Goal: Information Seeking & Learning: Compare options

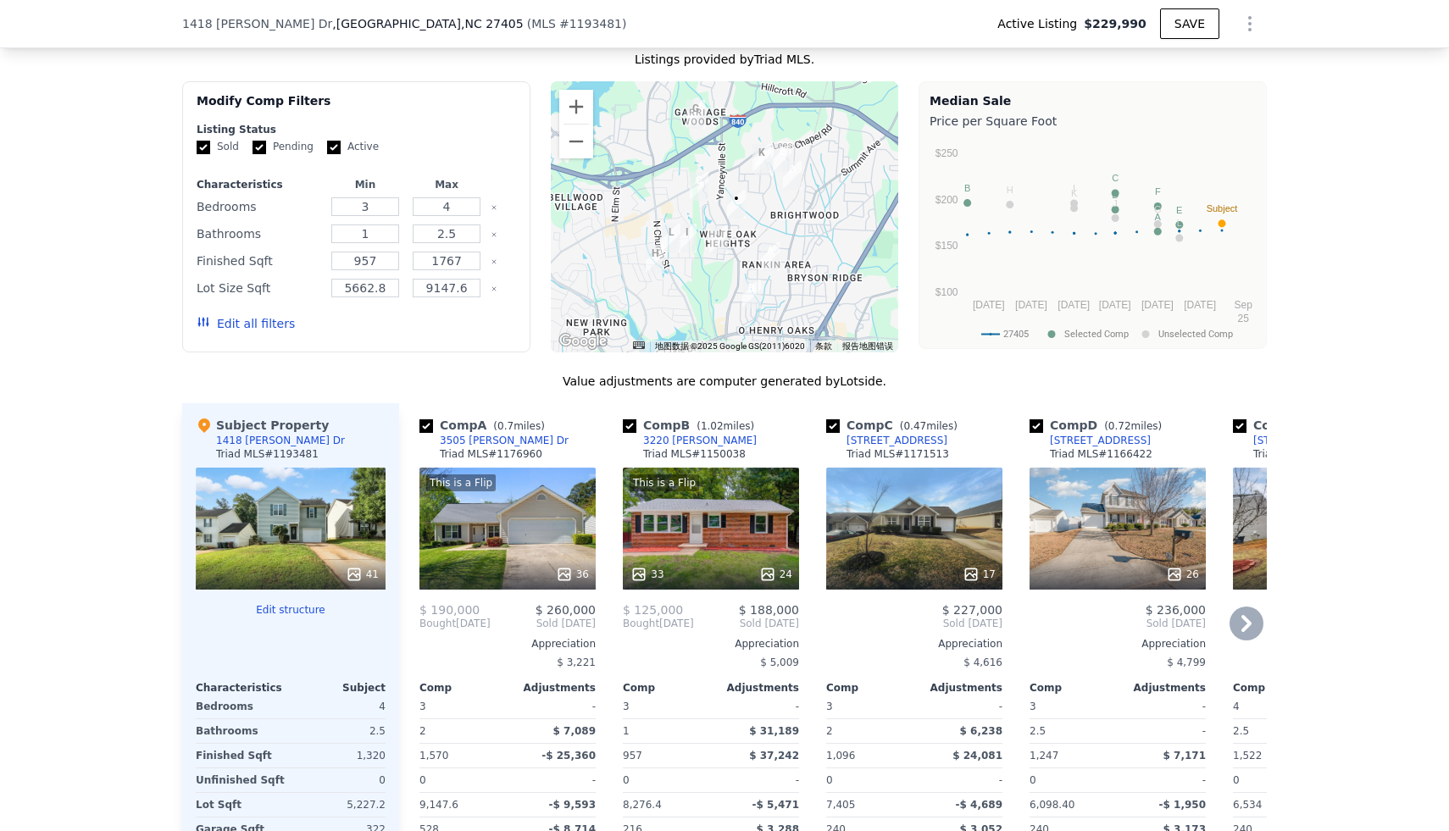
scroll to position [1658, 0]
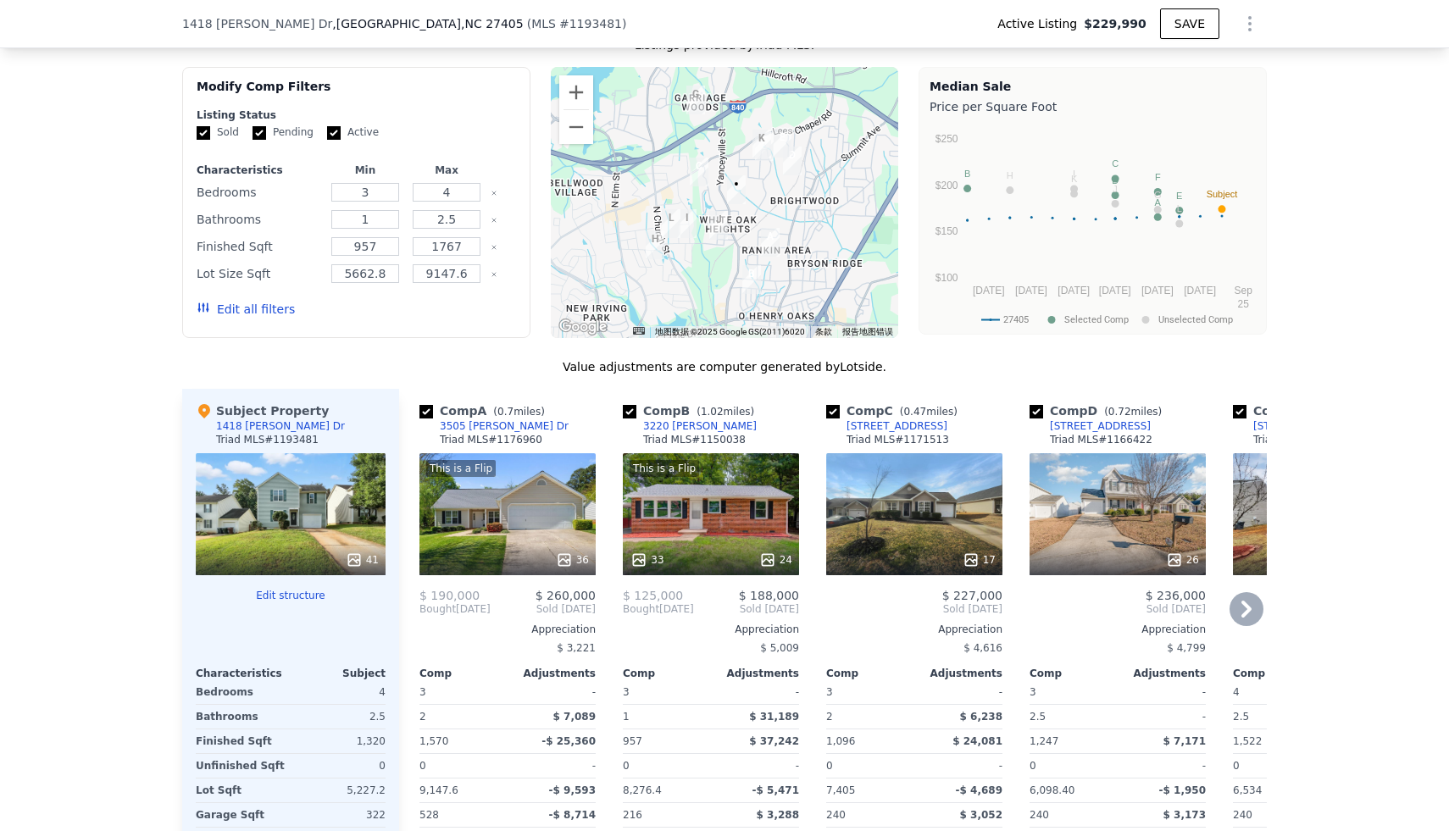
click at [509, 540] on div "This is a Flip 36" at bounding box center [507, 514] width 176 height 122
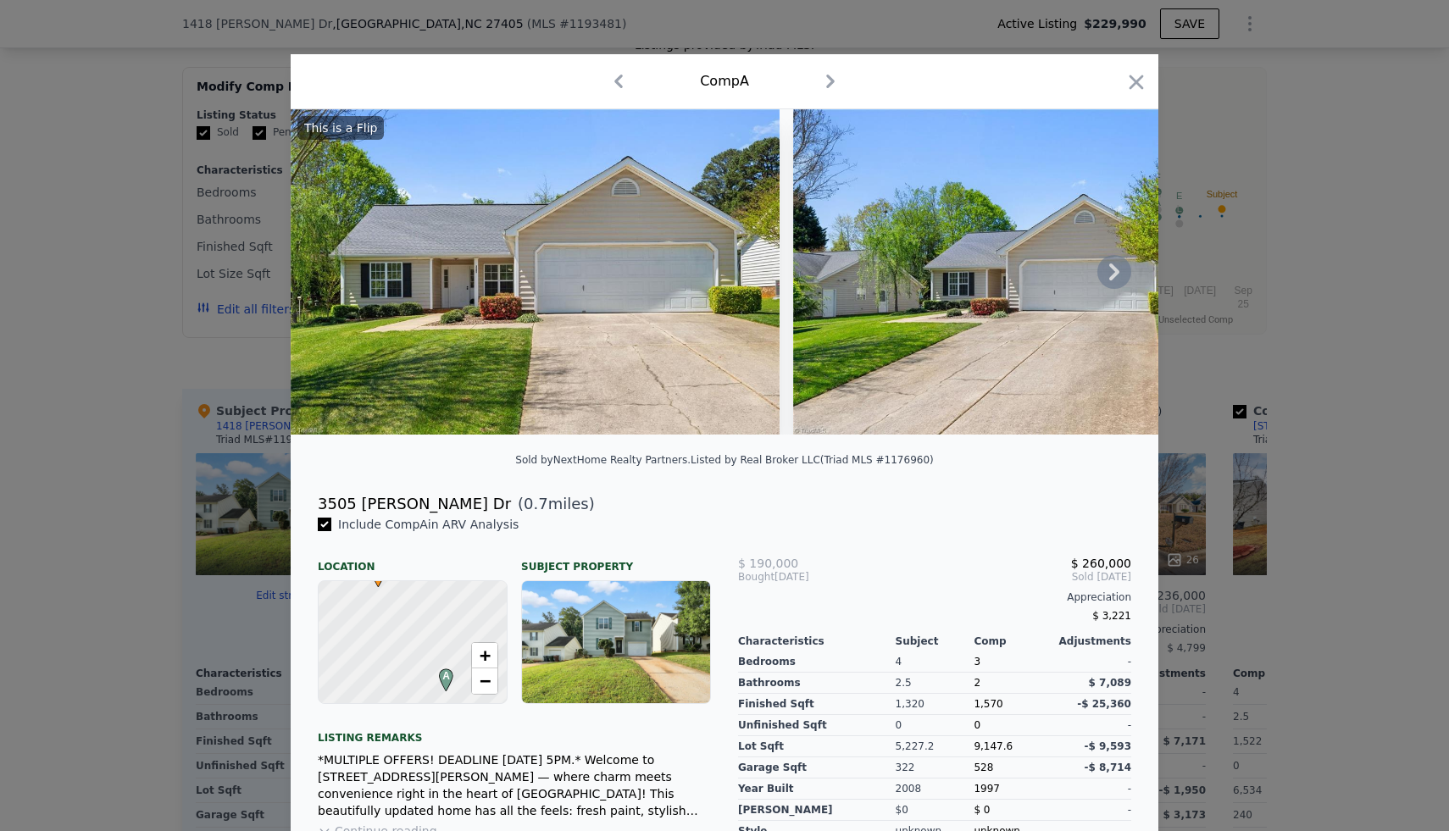
click at [1117, 268] on icon at bounding box center [1114, 272] width 34 height 34
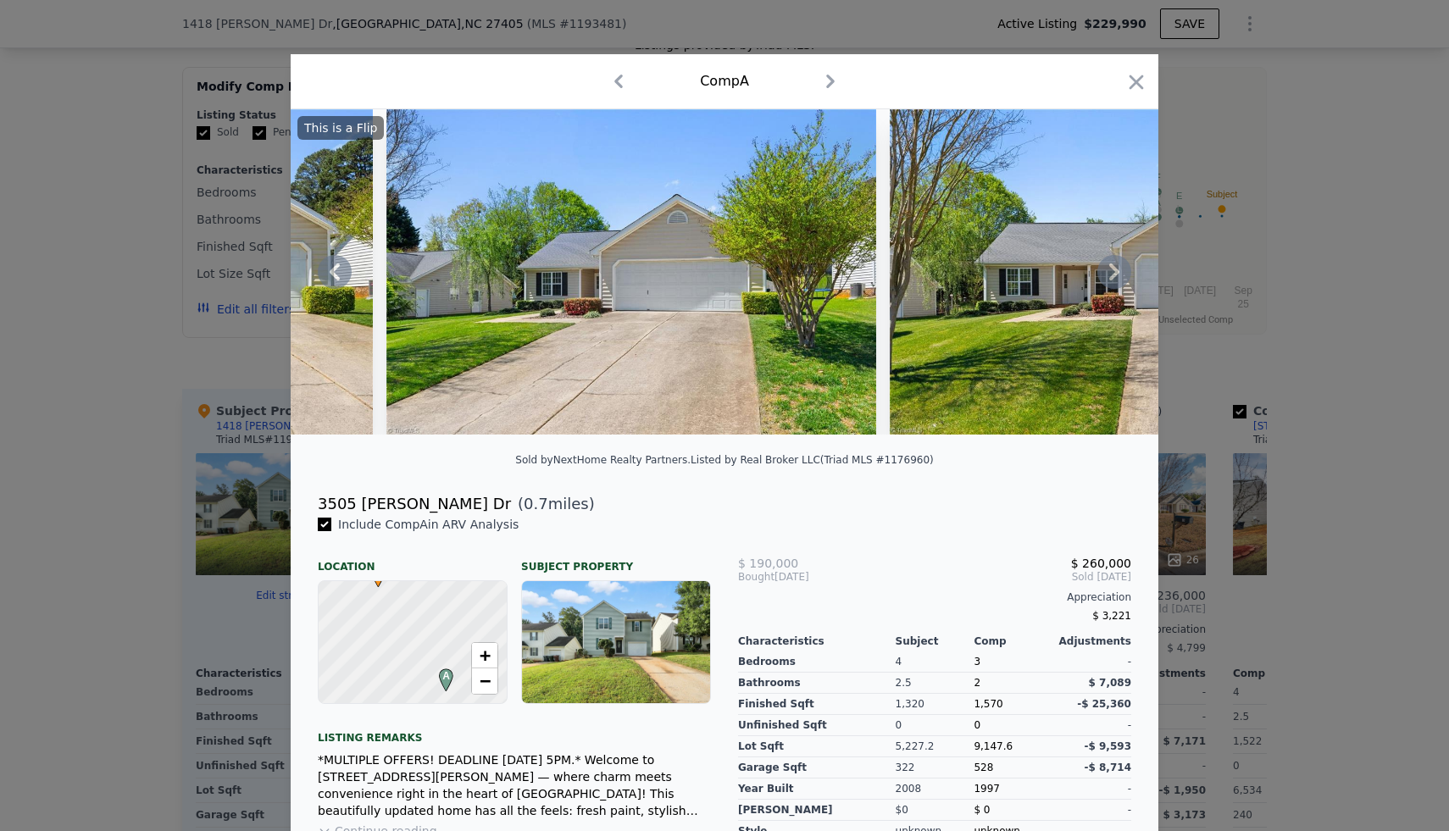
click at [1117, 268] on icon at bounding box center [1114, 272] width 34 height 34
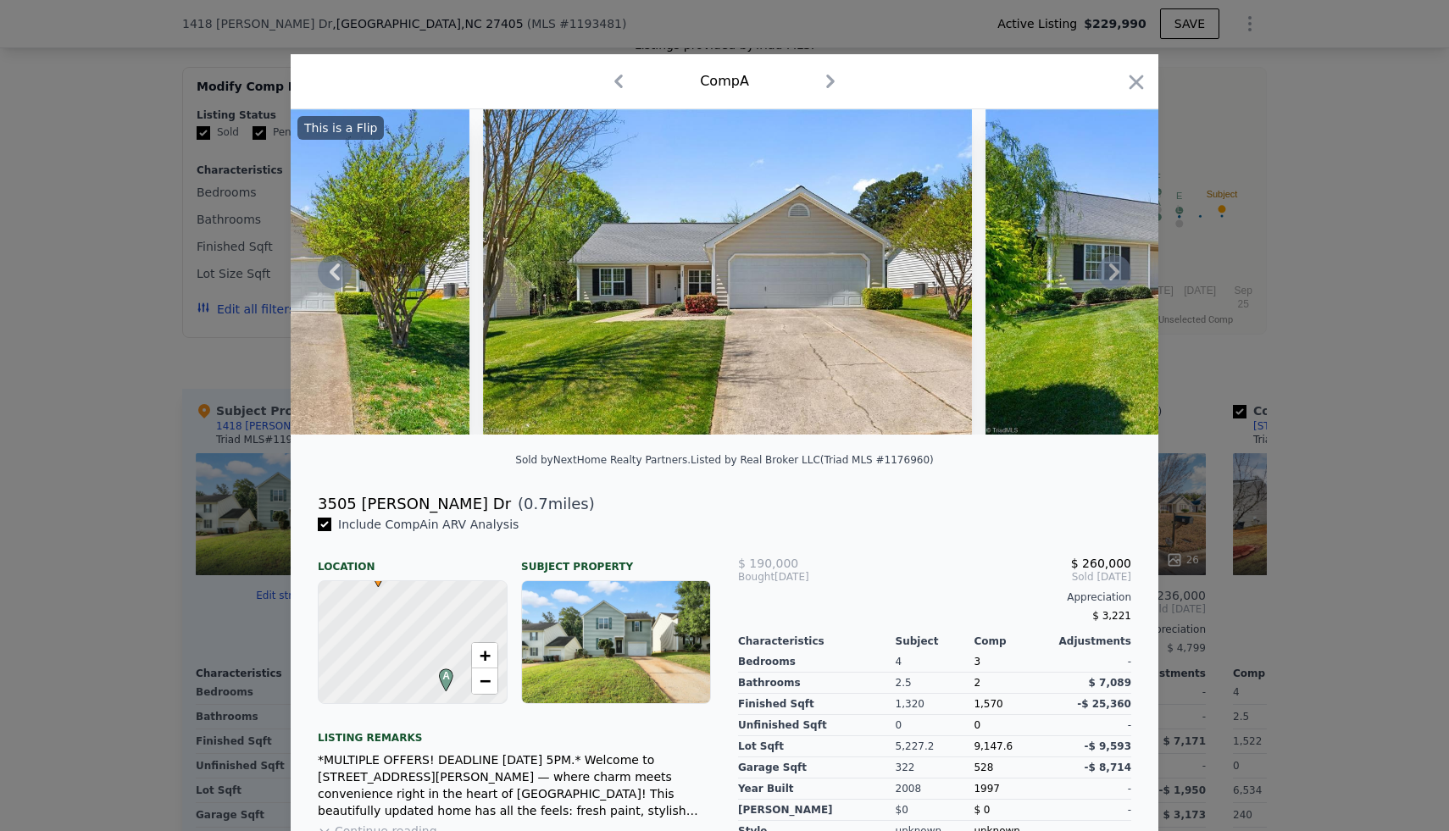
click at [1117, 268] on icon at bounding box center [1114, 272] width 34 height 34
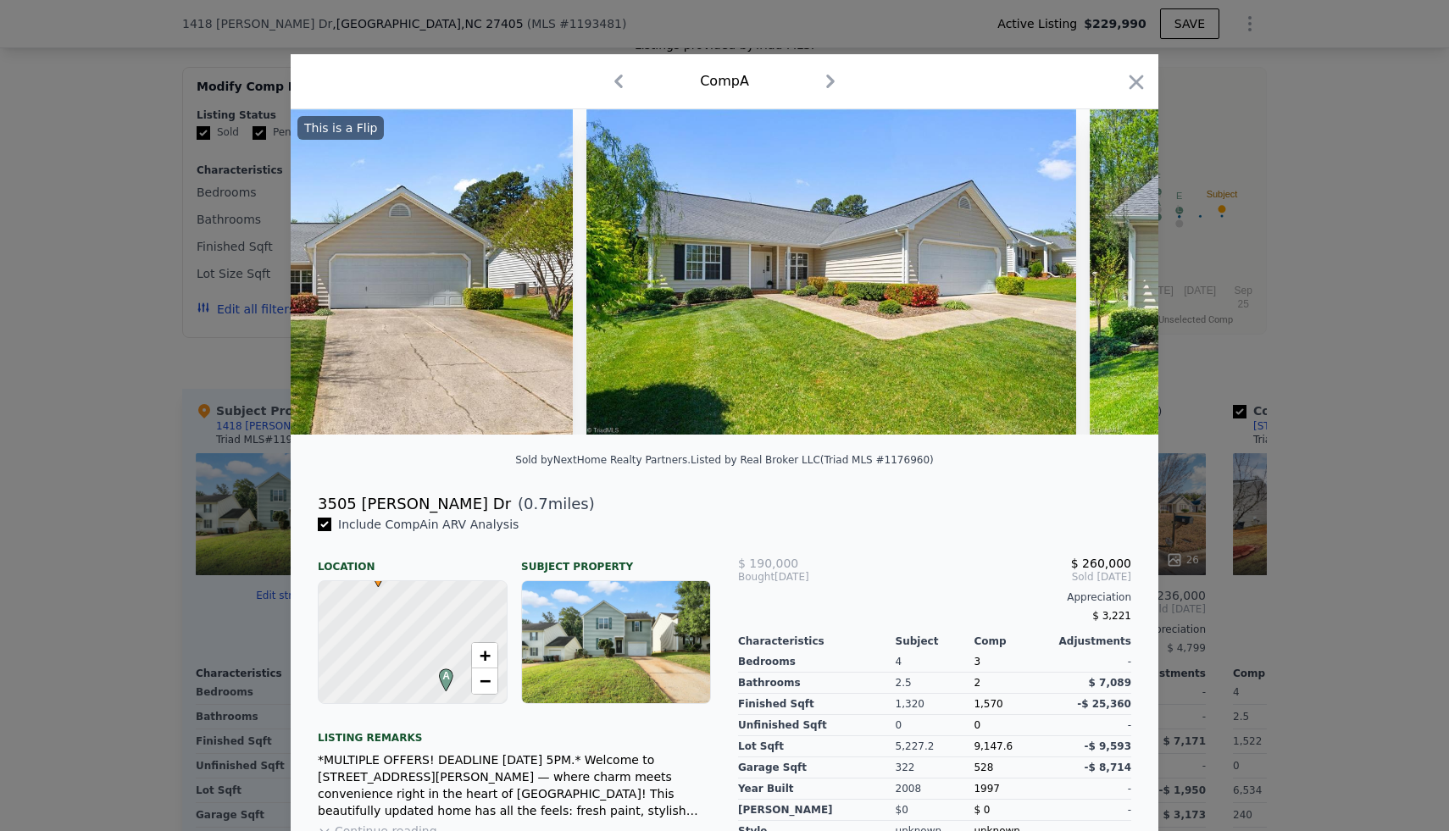
scroll to position [0, 1220]
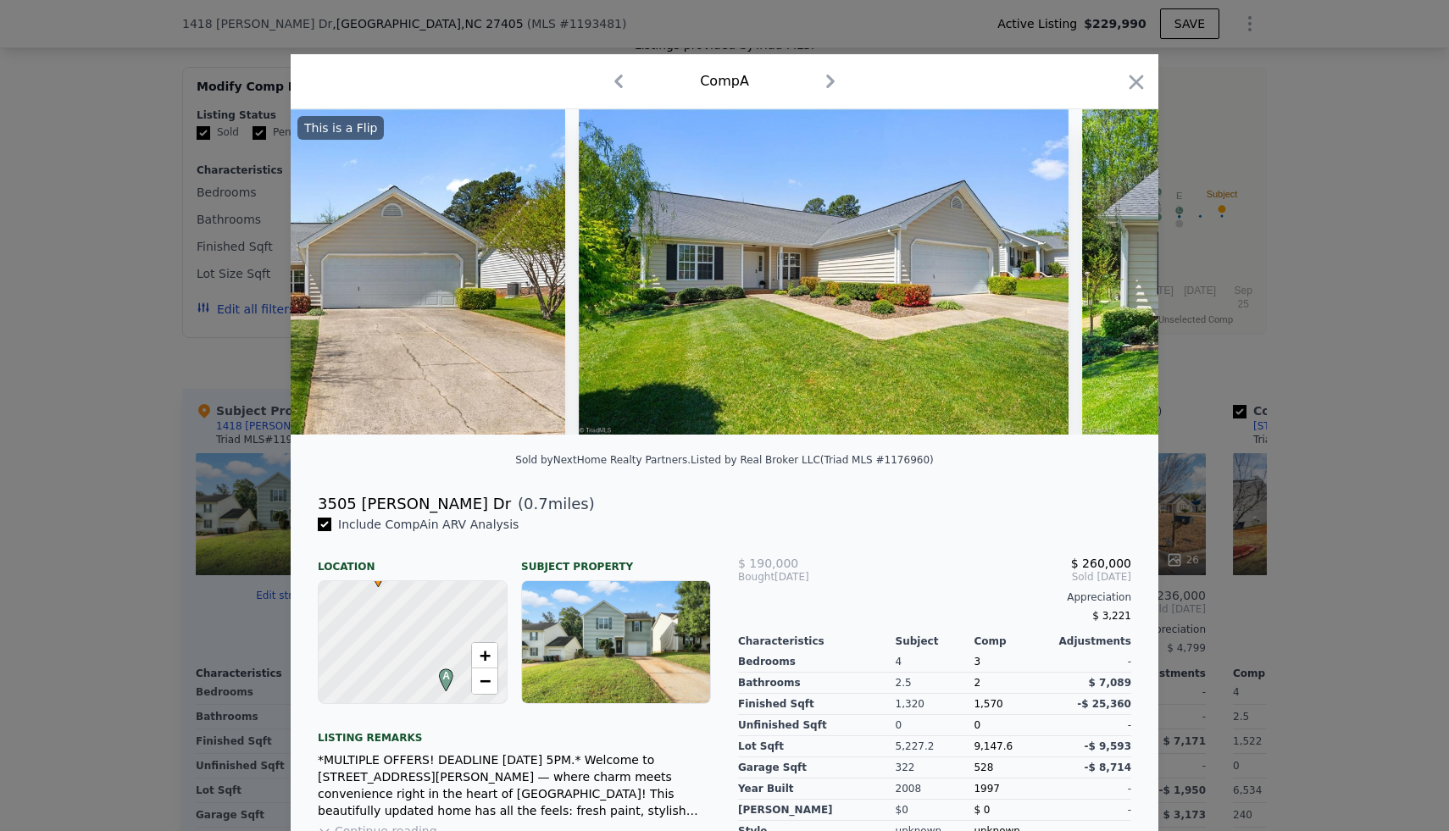
click at [1117, 268] on img at bounding box center [1326, 271] width 489 height 325
click at [1117, 268] on icon at bounding box center [1114, 272] width 34 height 34
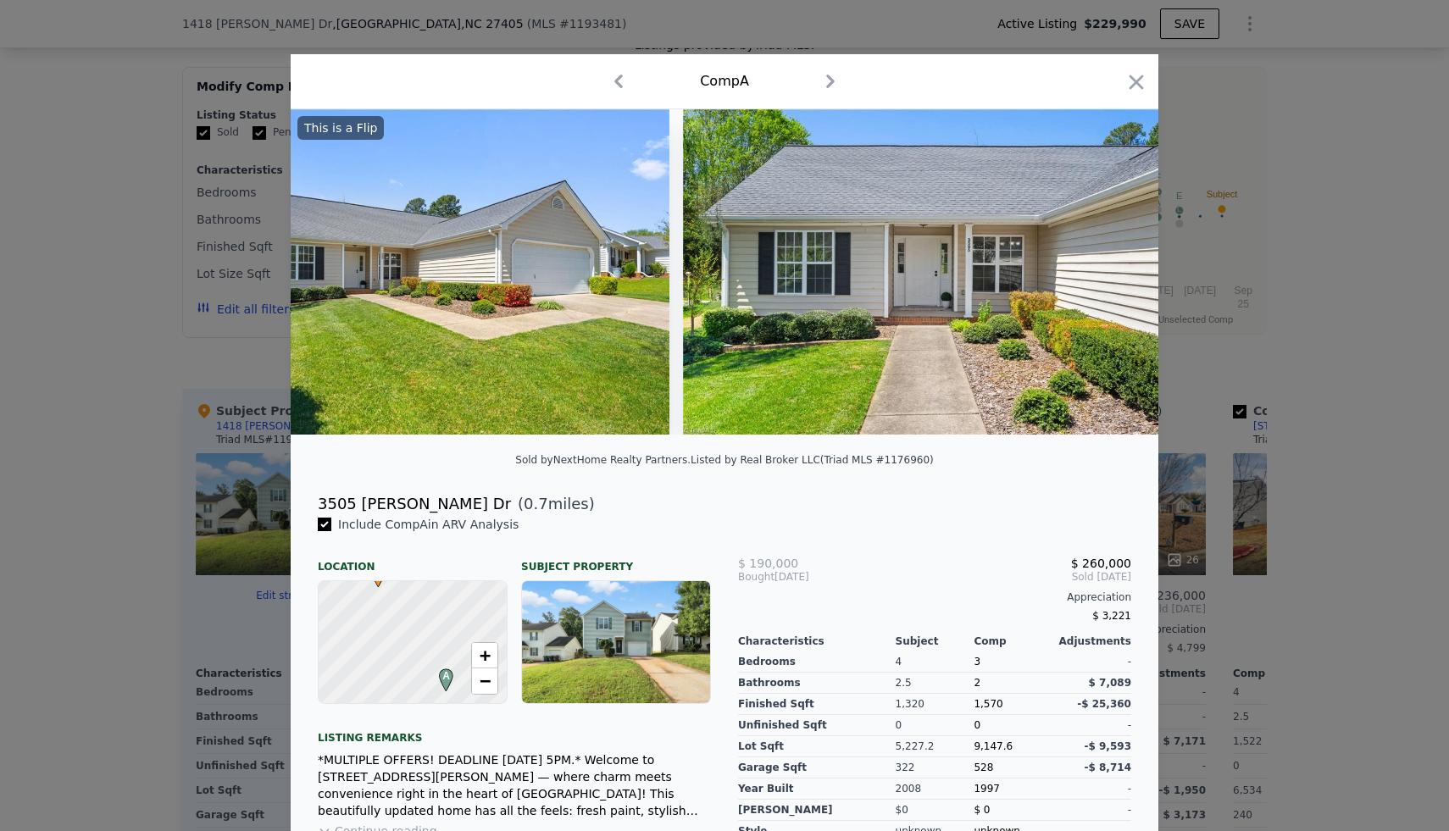
scroll to position [0, 1627]
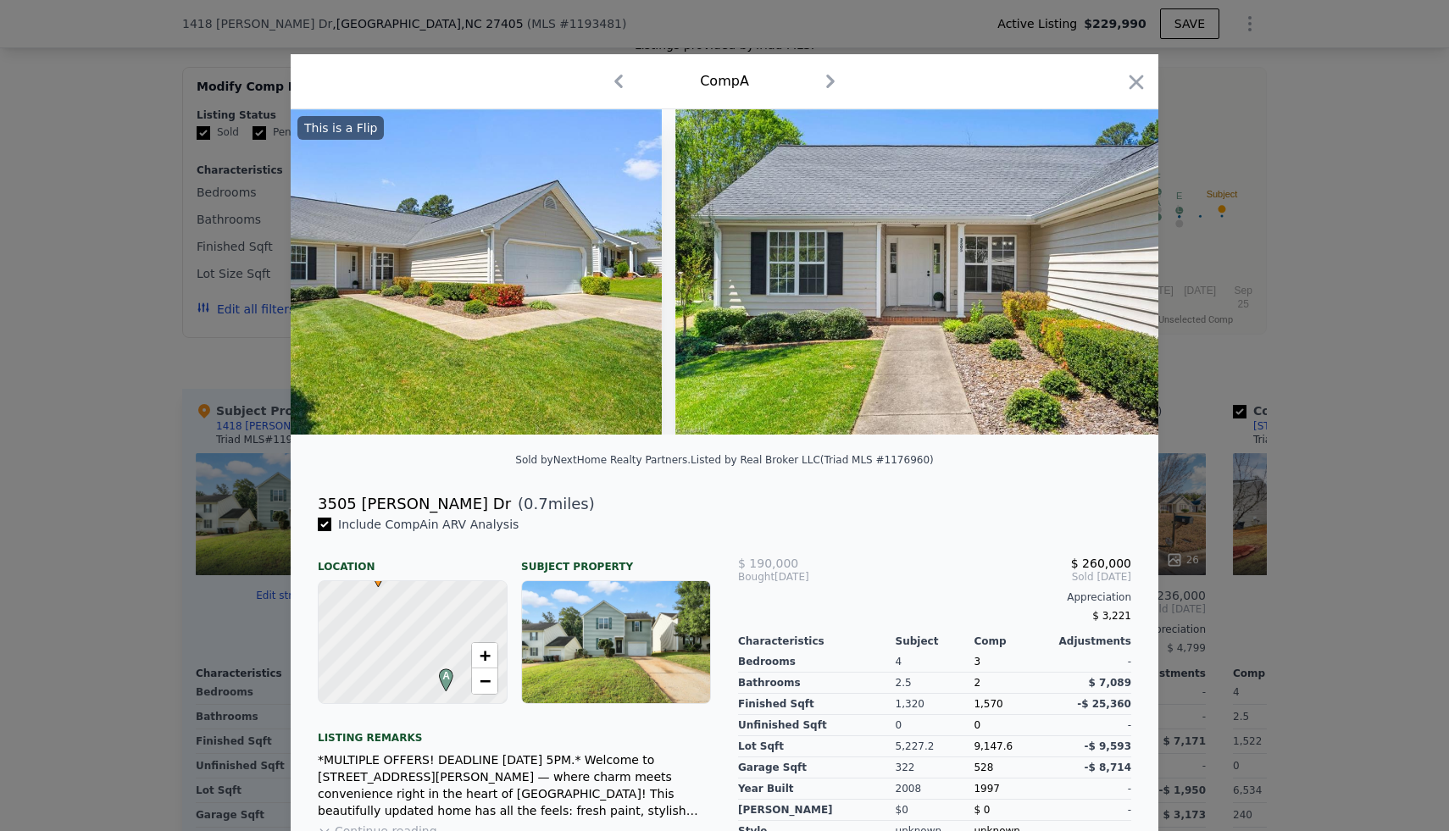
click at [1117, 268] on img at bounding box center [919, 271] width 489 height 325
click at [1117, 268] on icon at bounding box center [1114, 272] width 34 height 34
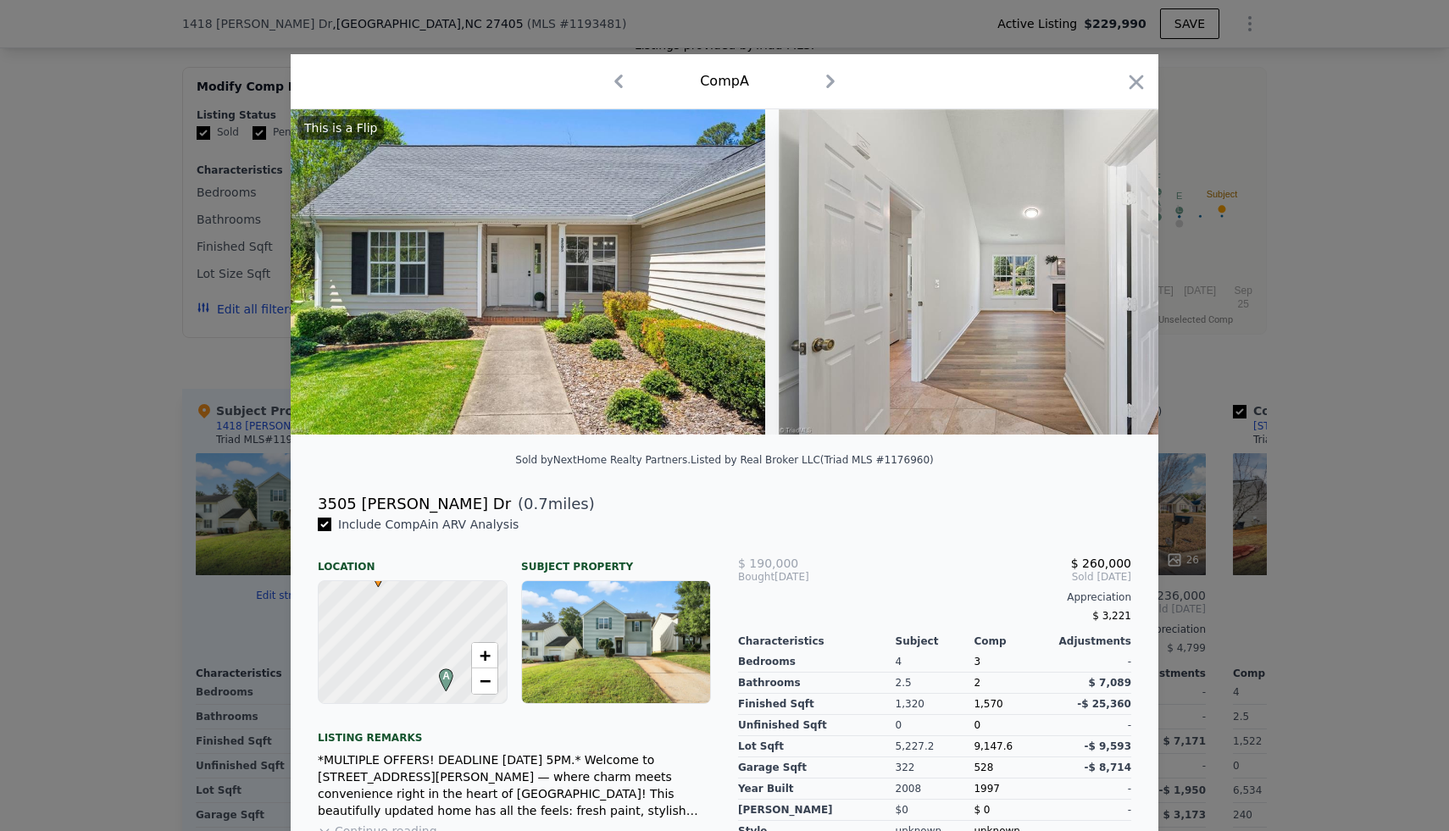
click at [1117, 268] on img at bounding box center [1023, 271] width 489 height 325
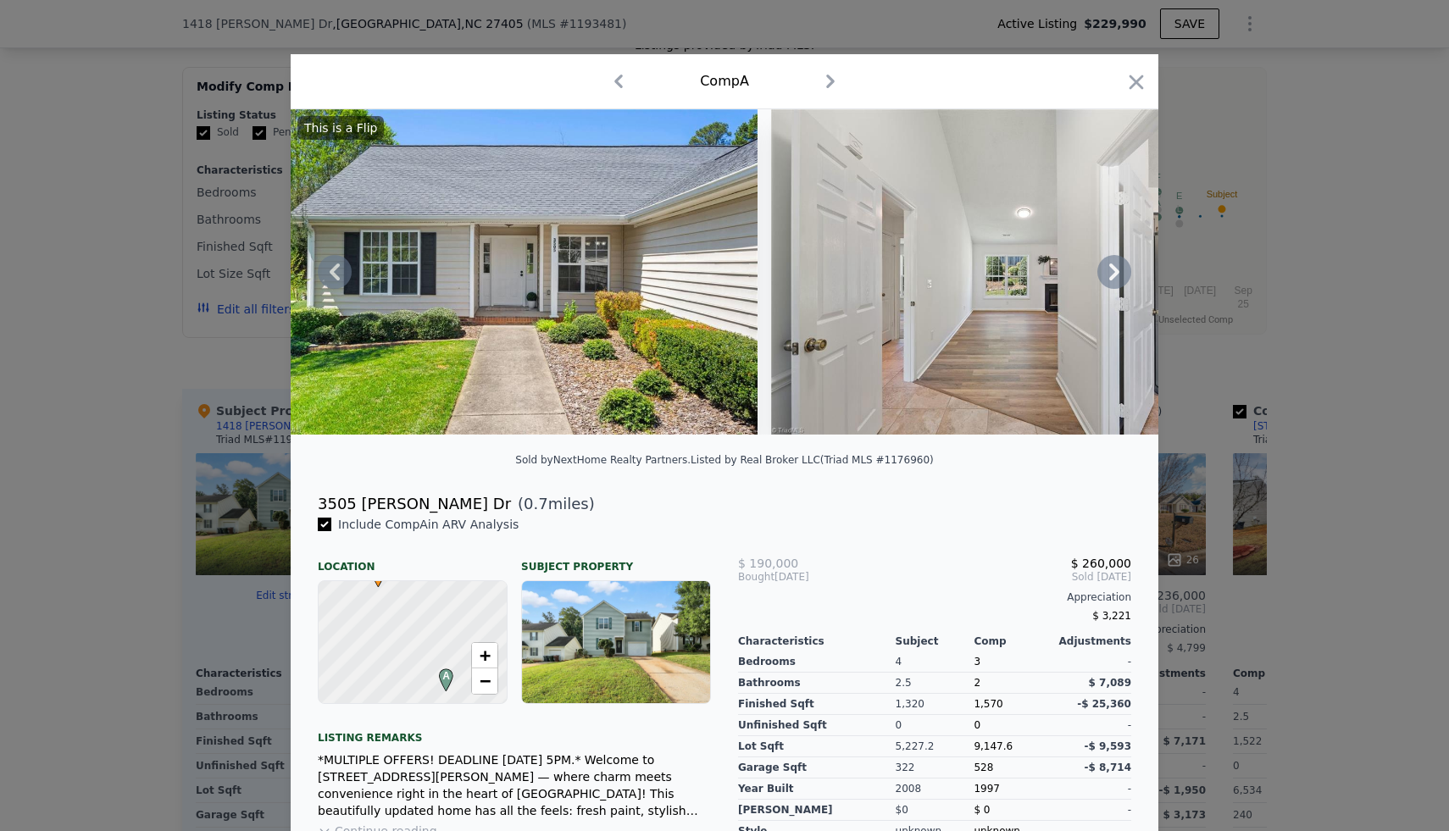
click at [1117, 268] on icon at bounding box center [1114, 272] width 34 height 34
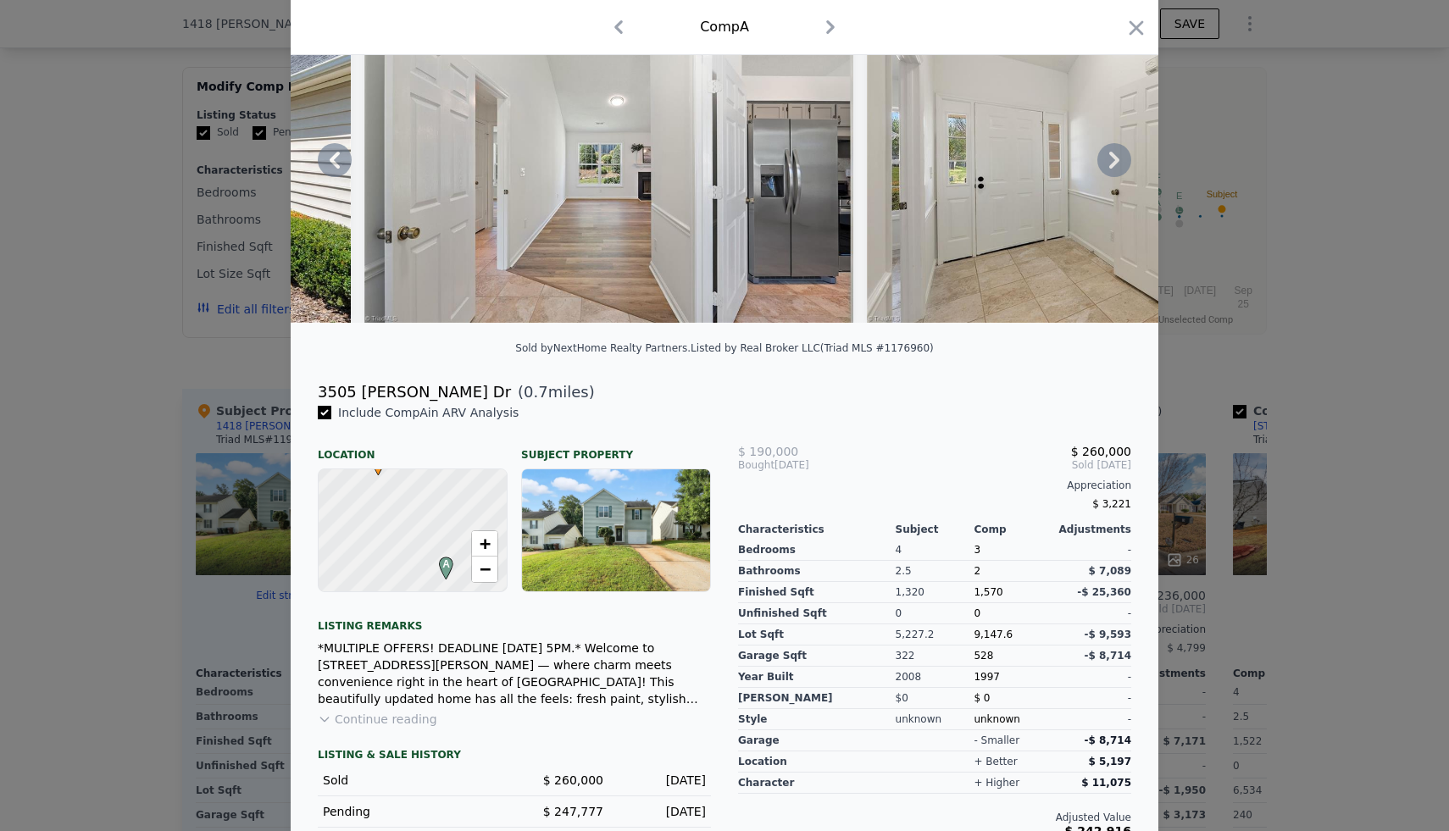
scroll to position [0, 0]
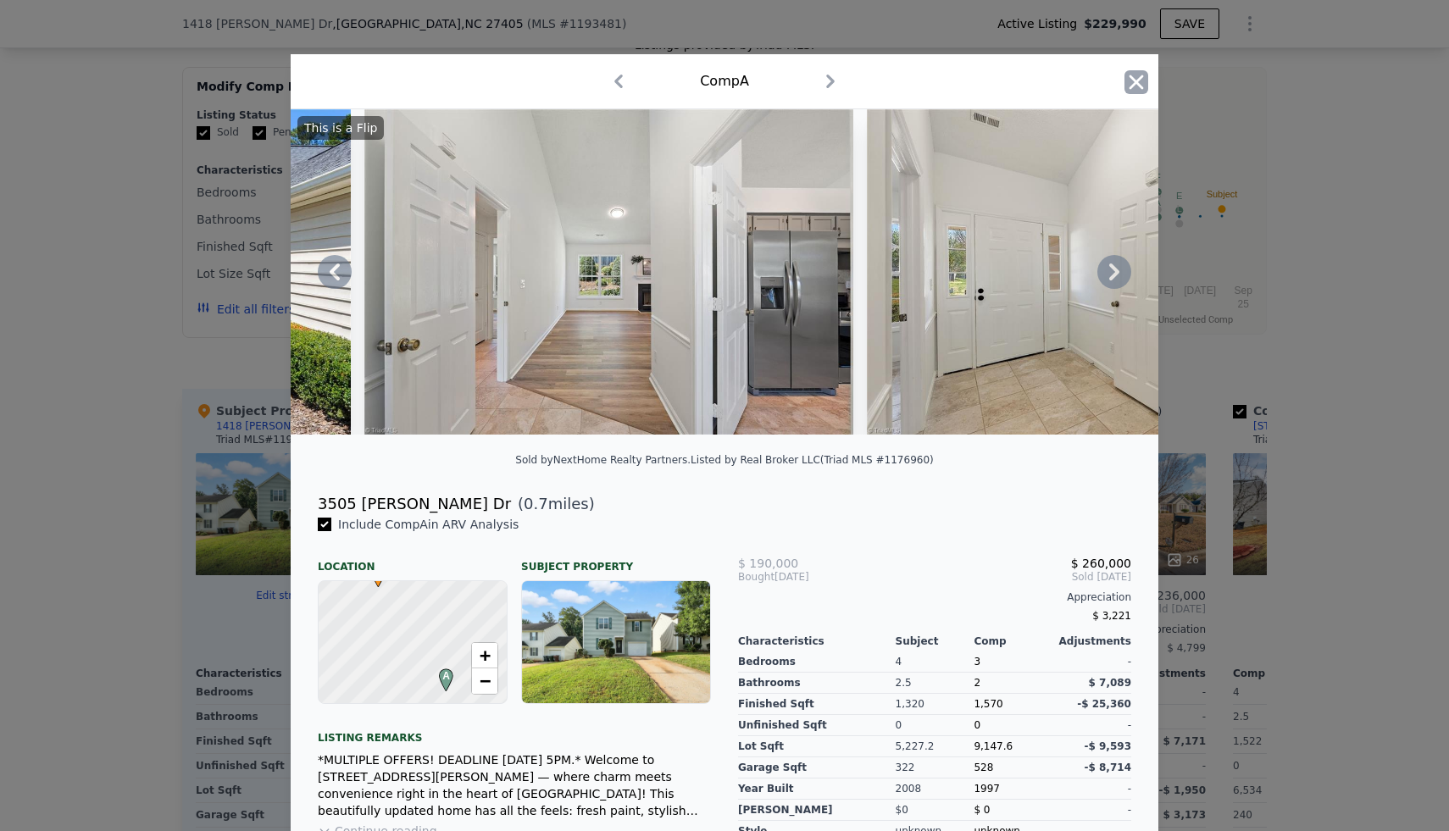
click at [1138, 81] on icon "button" at bounding box center [1136, 82] width 24 height 24
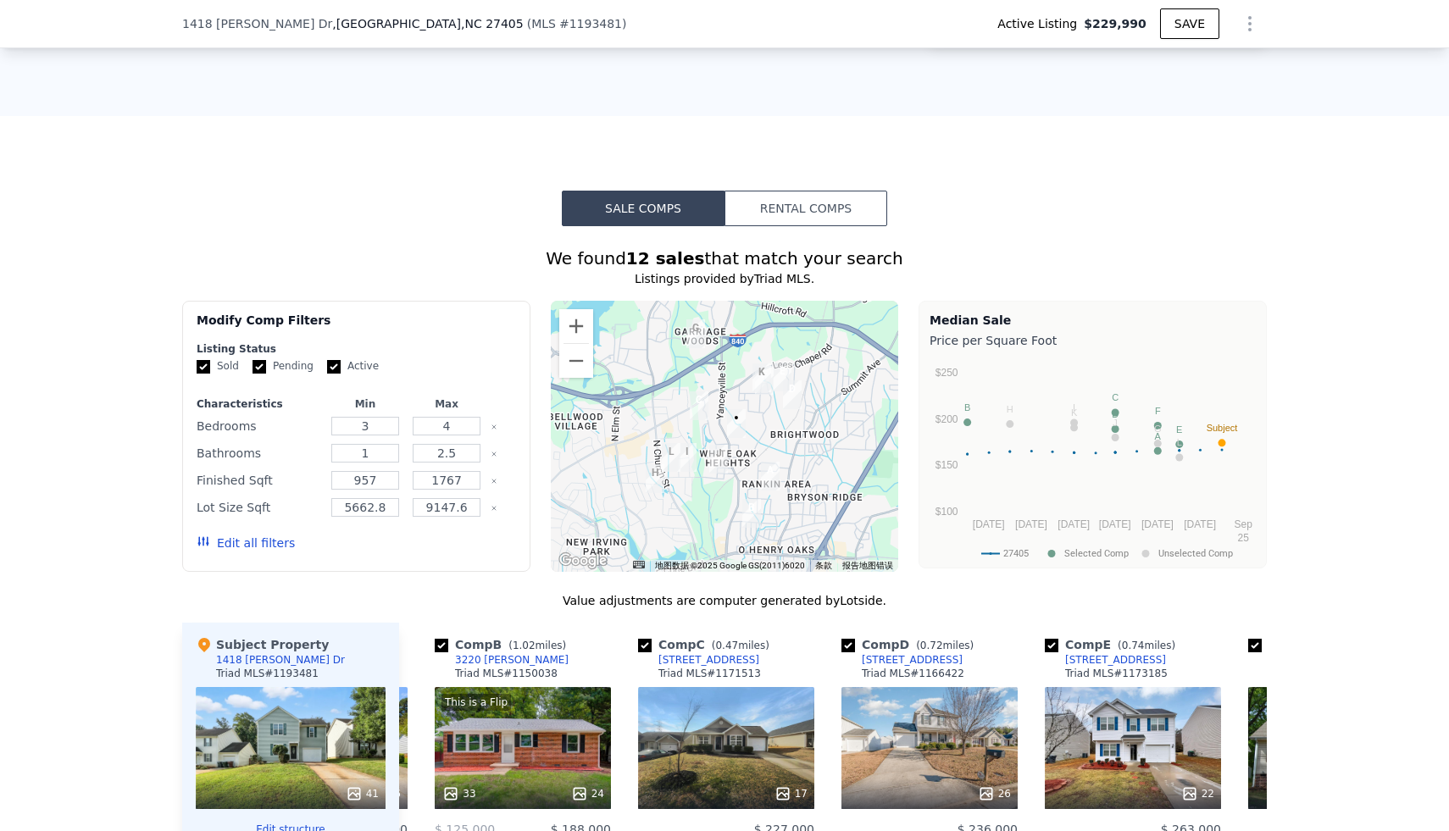
scroll to position [1475, 0]
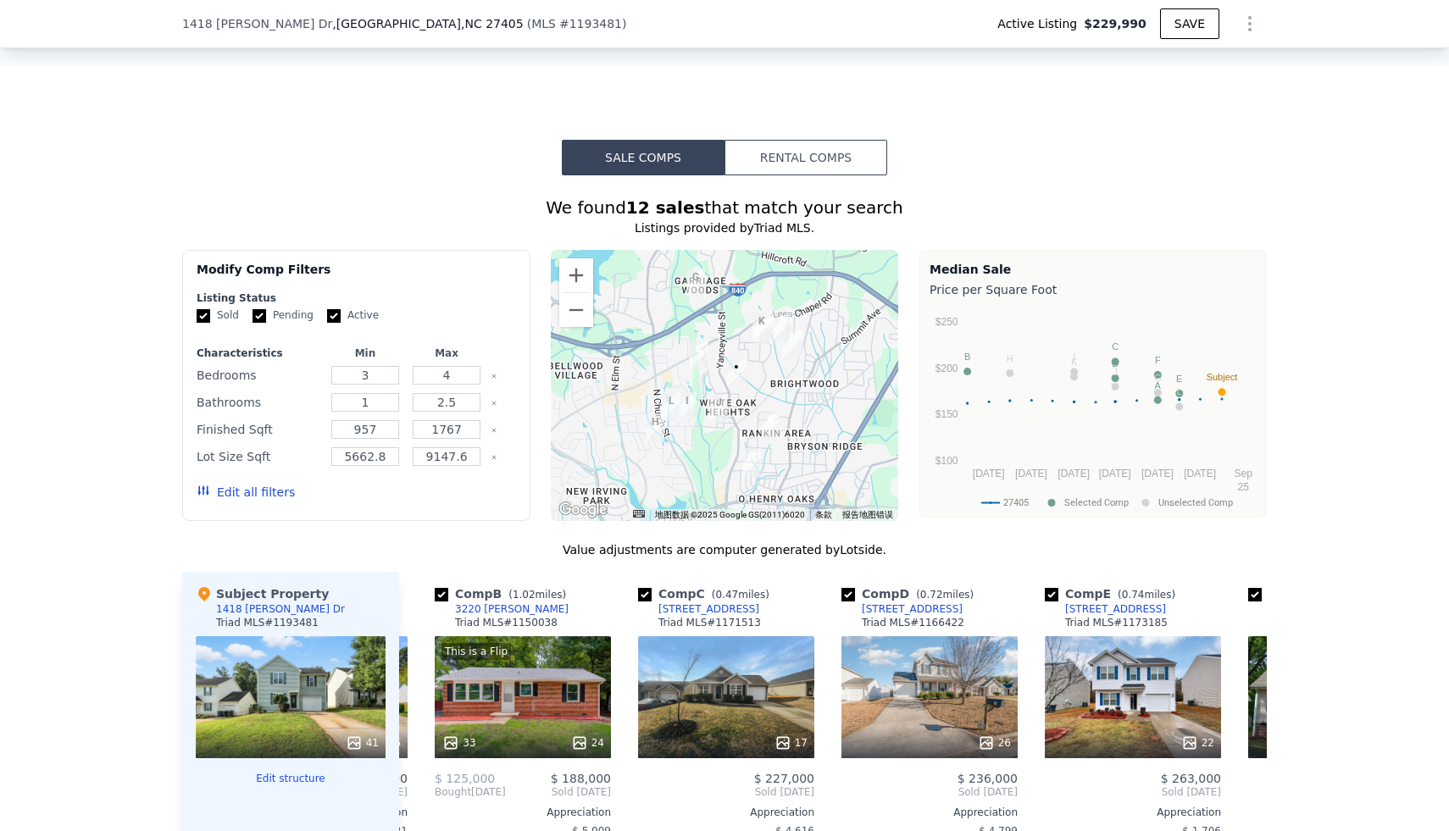
click at [820, 148] on button "Rental Comps" at bounding box center [805, 158] width 163 height 36
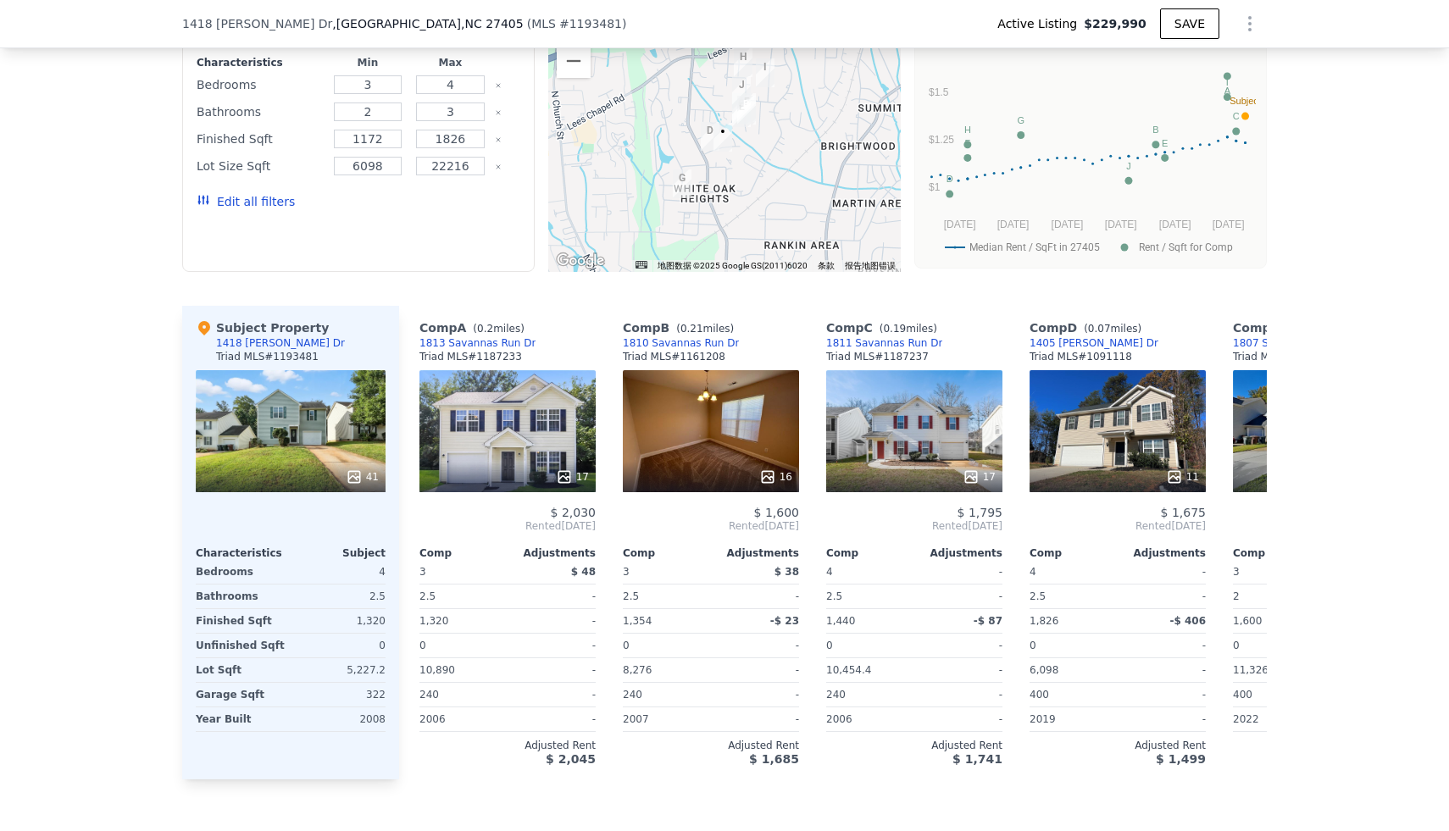
scroll to position [1731, 0]
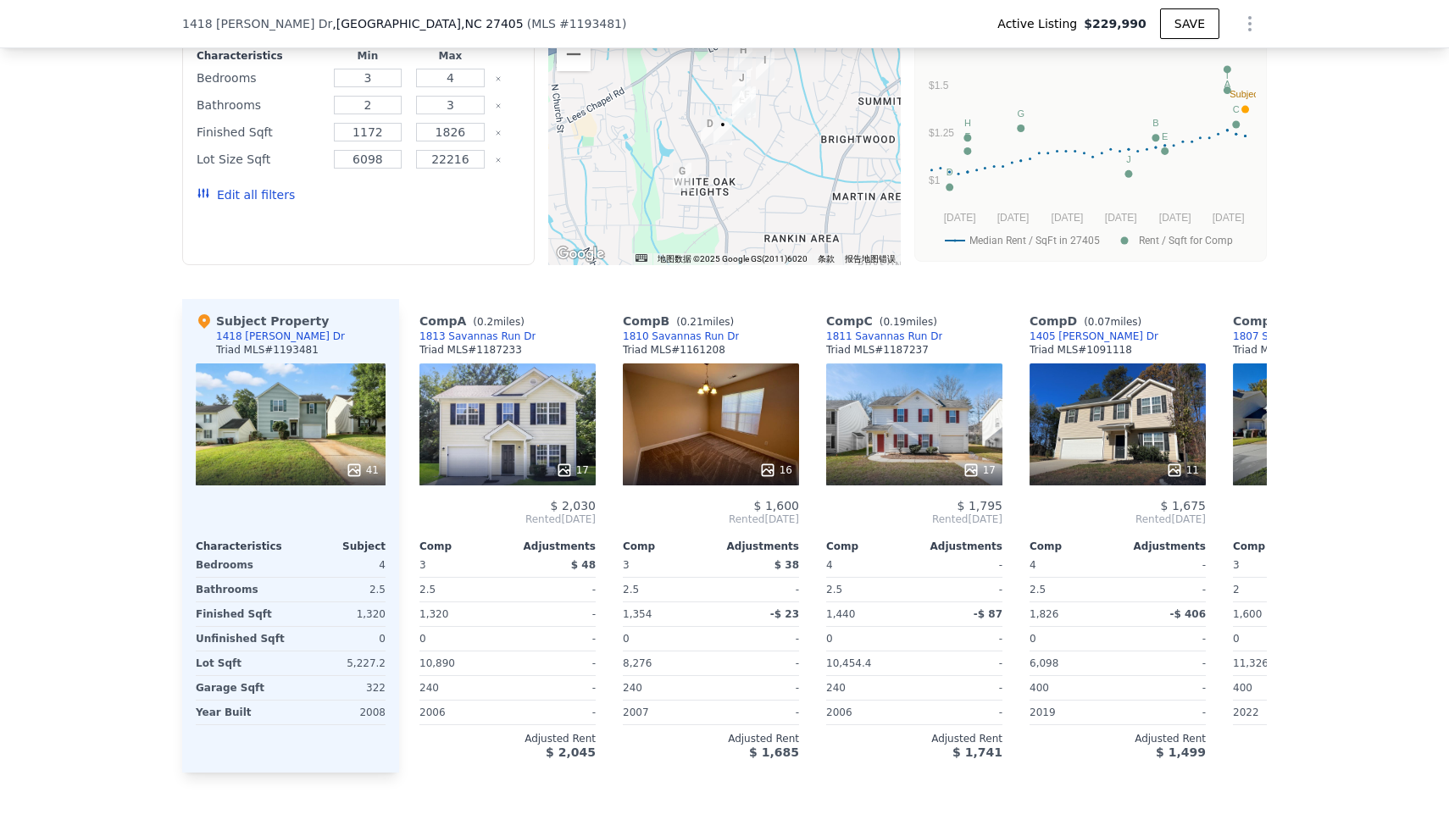
click at [514, 330] on div "1813 Savannas Run Dr" at bounding box center [477, 337] width 116 height 14
drag, startPoint x: 739, startPoint y: 334, endPoint x: 728, endPoint y: 339, distance: 12.1
click at [728, 339] on div "Comp B ( 0.21 miles) 1810 Savannas Run Dr Triad MLS # 1161208" at bounding box center [711, 338] width 176 height 51
copy div "1810 Savannas Run Dr"
drag, startPoint x: 951, startPoint y: 341, endPoint x: 930, endPoint y: 335, distance: 21.8
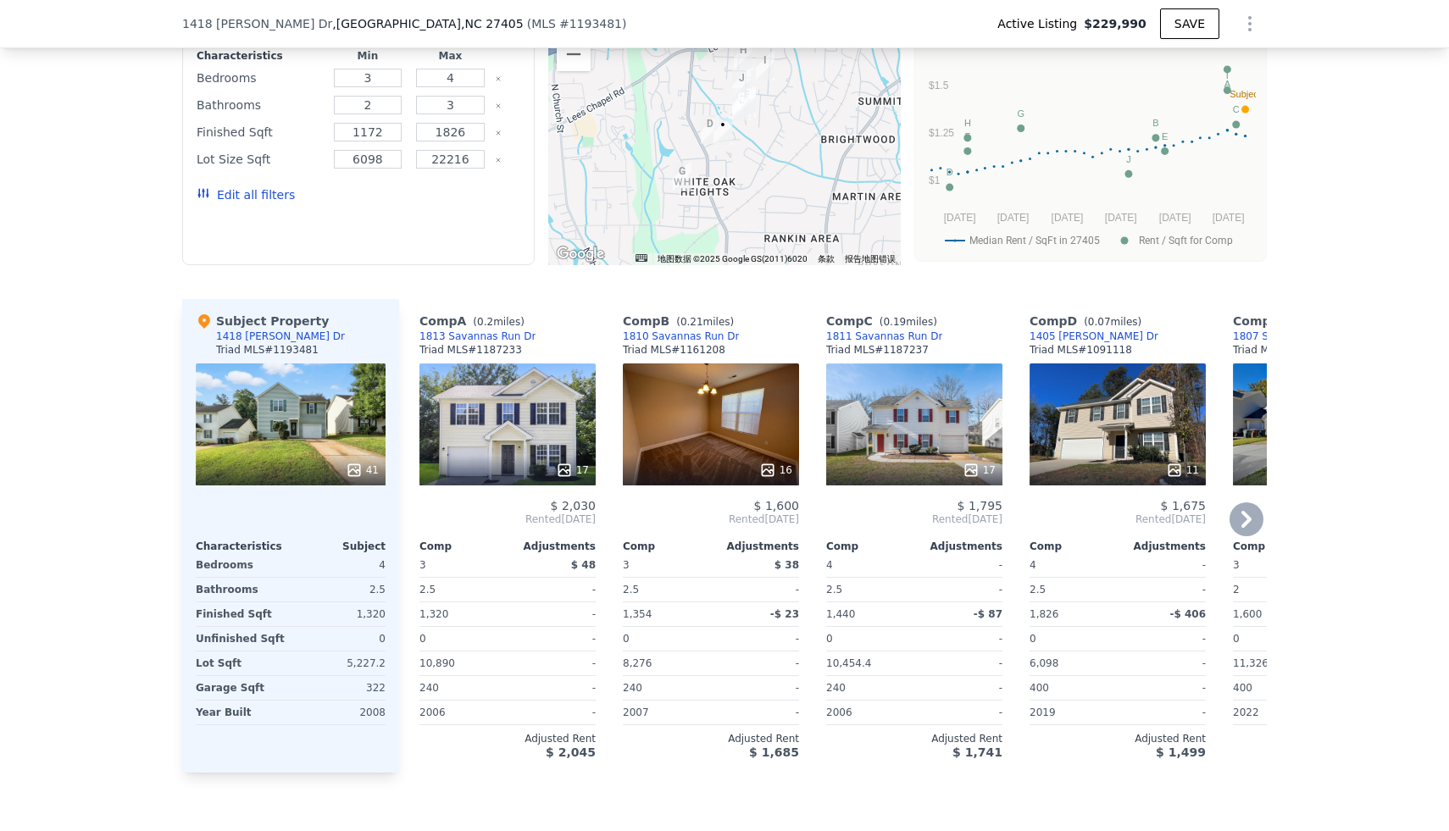
click at [930, 335] on div "Comp C ( 0.19 miles) 1811 Savannas Run Dr Triad MLS # 1187237" at bounding box center [914, 338] width 176 height 51
copy div "1811 Savannas Run Dr"
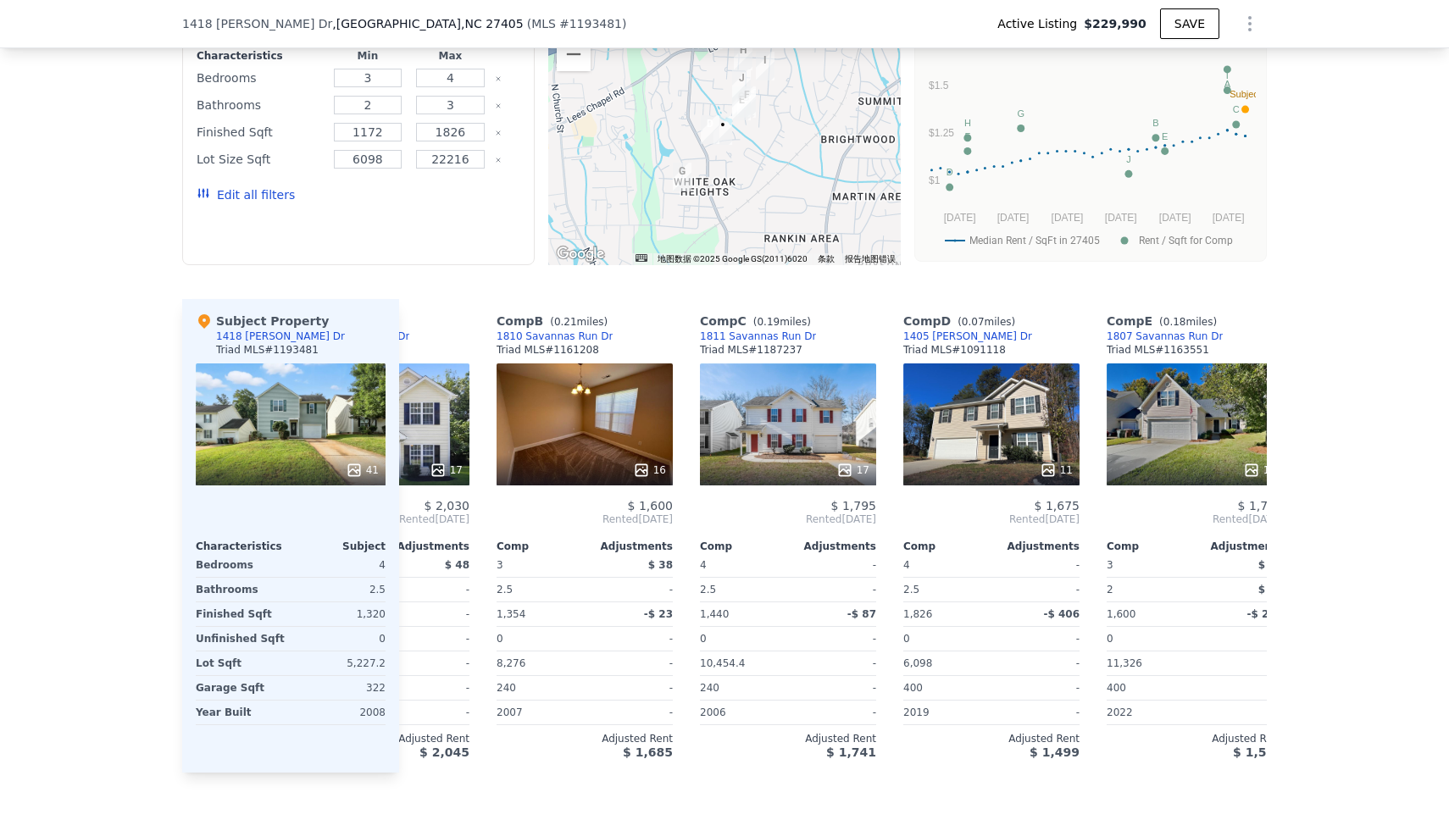
scroll to position [0, 183]
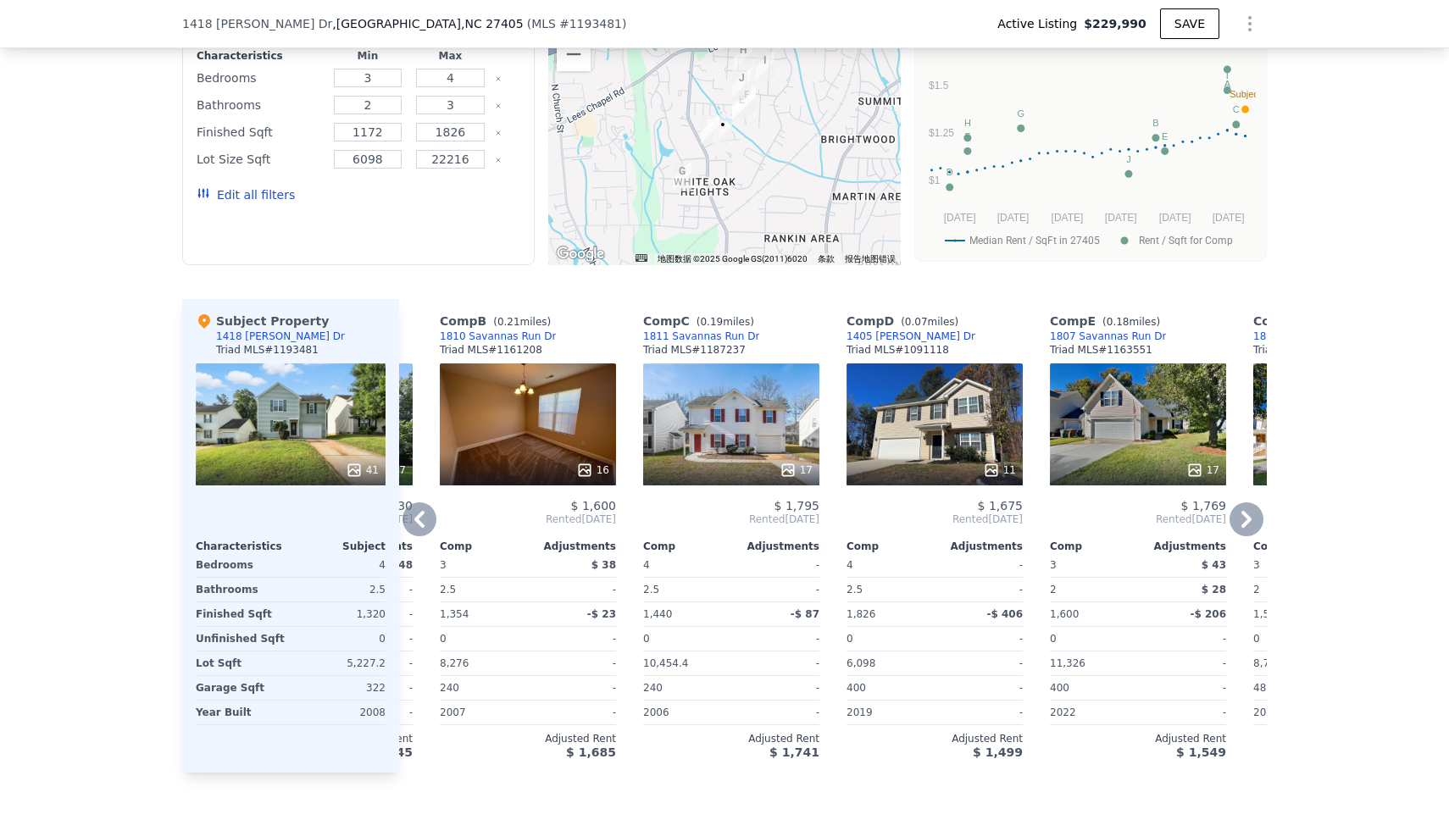
drag, startPoint x: 965, startPoint y: 335, endPoint x: 895, endPoint y: 336, distance: 69.5
click at [895, 336] on div "Comp D ( 0.07 miles) 1405 Asher Downs Dr Triad MLS # 1091118" at bounding box center [934, 338] width 176 height 51
click at [985, 335] on div "Comp D ( 0.07 miles) 1405 Asher Downs Dr Triad MLS # 1091118" at bounding box center [934, 338] width 176 height 51
drag, startPoint x: 967, startPoint y: 339, endPoint x: 954, endPoint y: 330, distance: 15.3
click at [954, 330] on div "Comp D ( 0.07 miles) 1405 Asher Downs Dr Triad MLS # 1091118" at bounding box center [934, 338] width 176 height 51
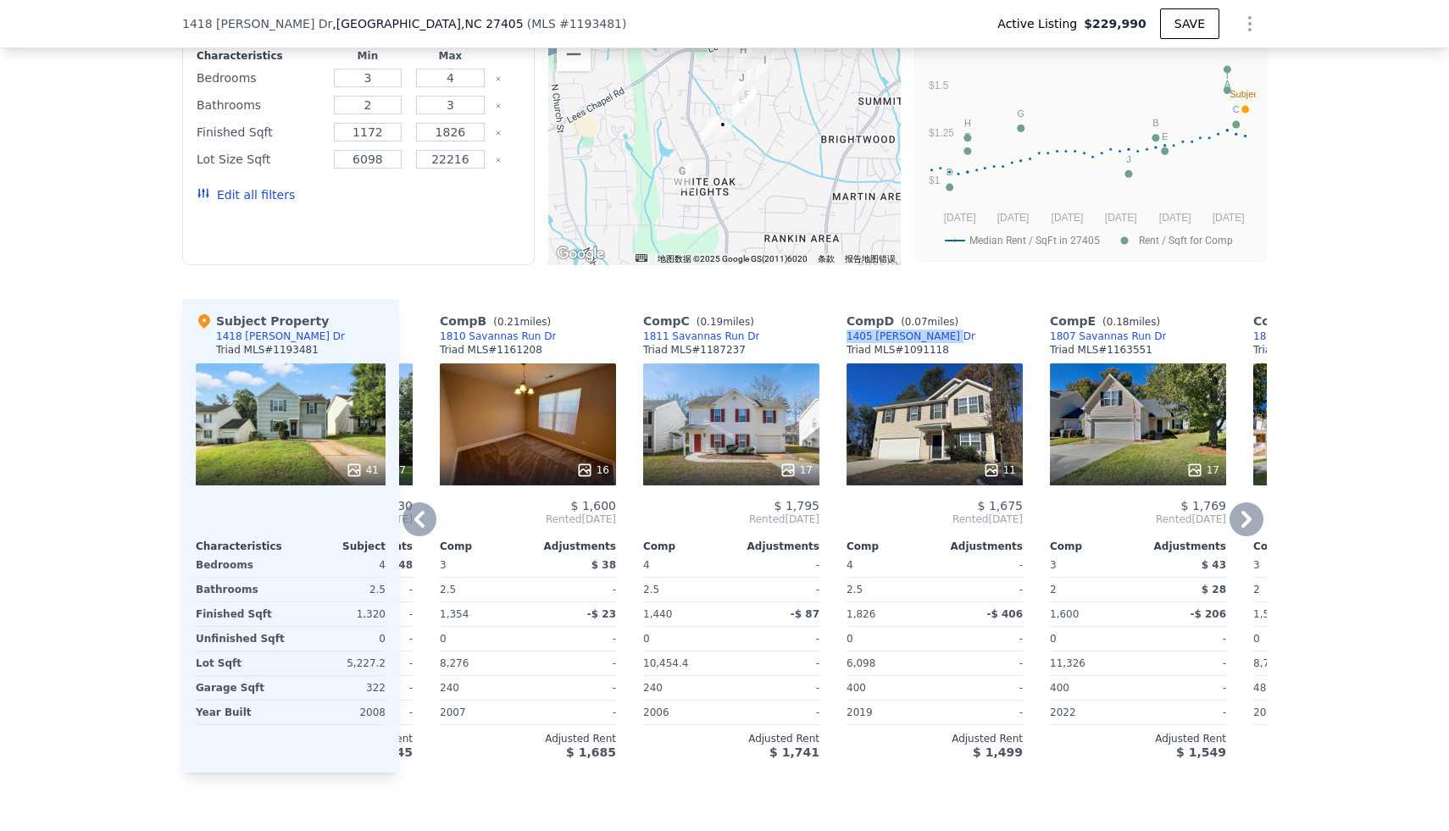
drag, startPoint x: 952, startPoint y: 335, endPoint x: 846, endPoint y: 335, distance: 105.9
click at [846, 335] on div "Comp D ( 0.07 miles) 1405 Asher Downs Dr Triad MLS # 1091118" at bounding box center [934, 338] width 176 height 51
copy div "1405 Asher Downs Dr"
drag, startPoint x: 1173, startPoint y: 335, endPoint x: 1159, endPoint y: 333, distance: 14.5
click at [1159, 333] on div "Comp E ( 0.18 miles) 1807 Savannas Run Dr Triad MLS # 1163551" at bounding box center [1138, 338] width 176 height 51
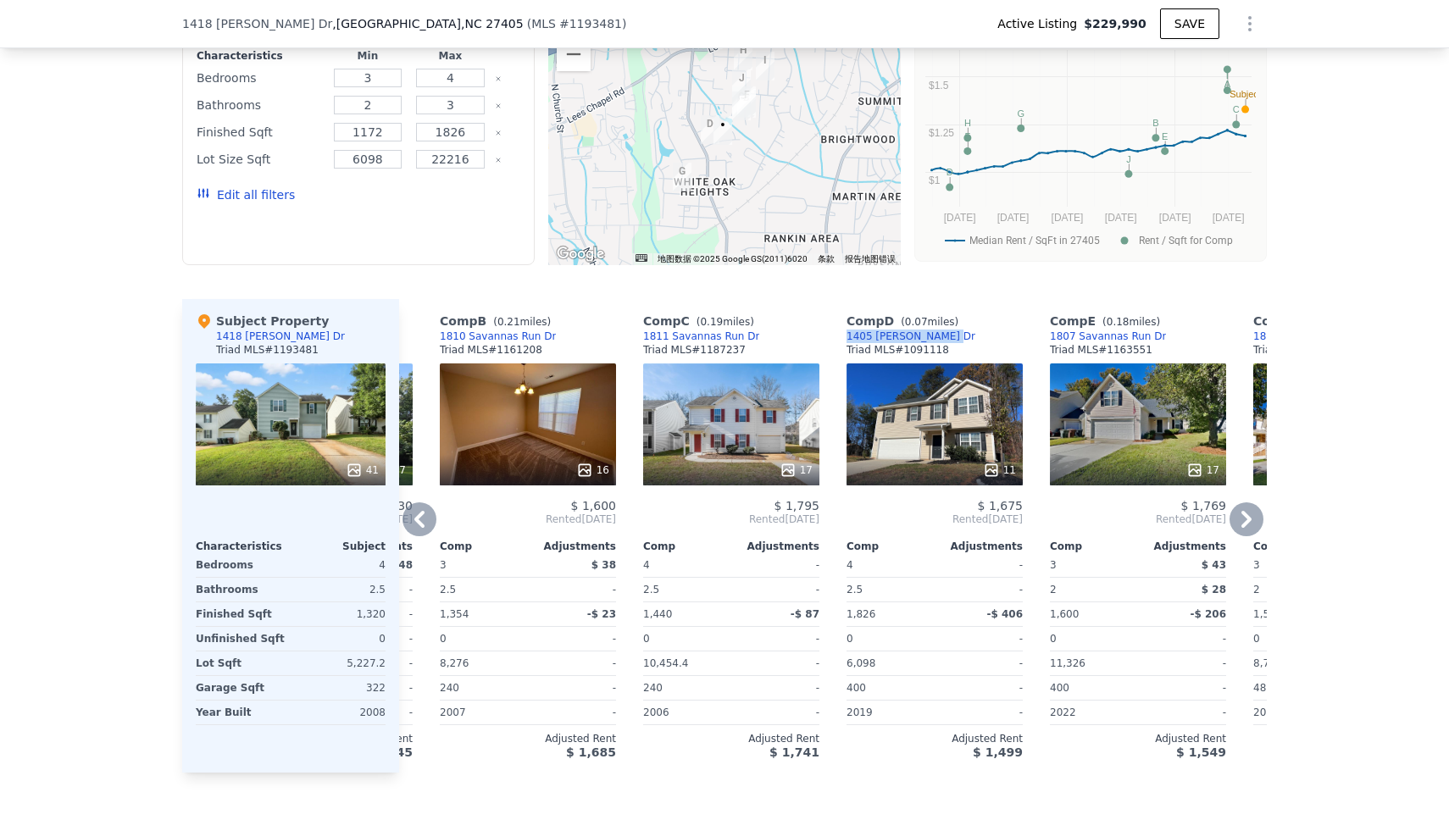
copy div "1807 Savannas Run Dr"
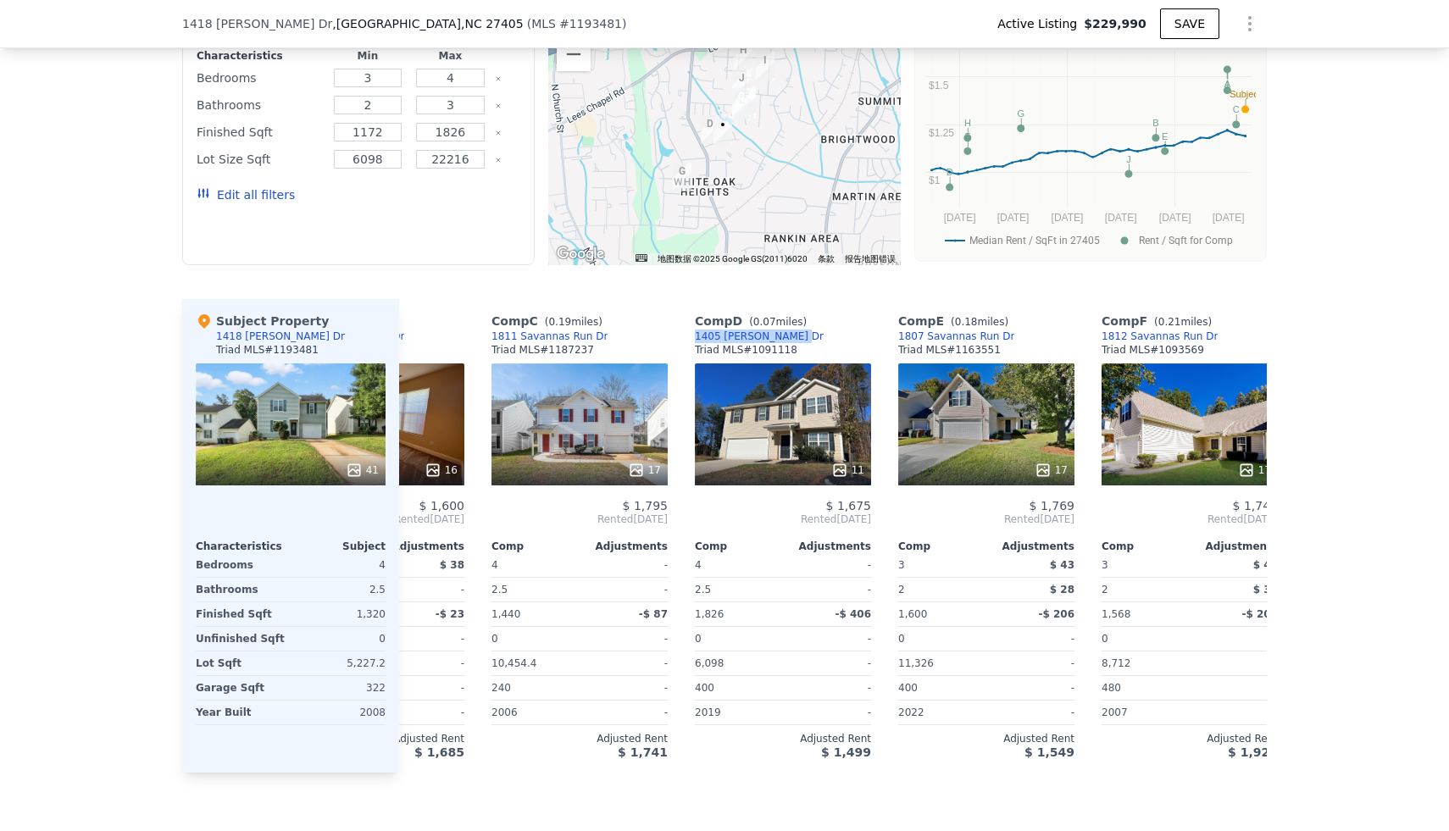
scroll to position [0, 103]
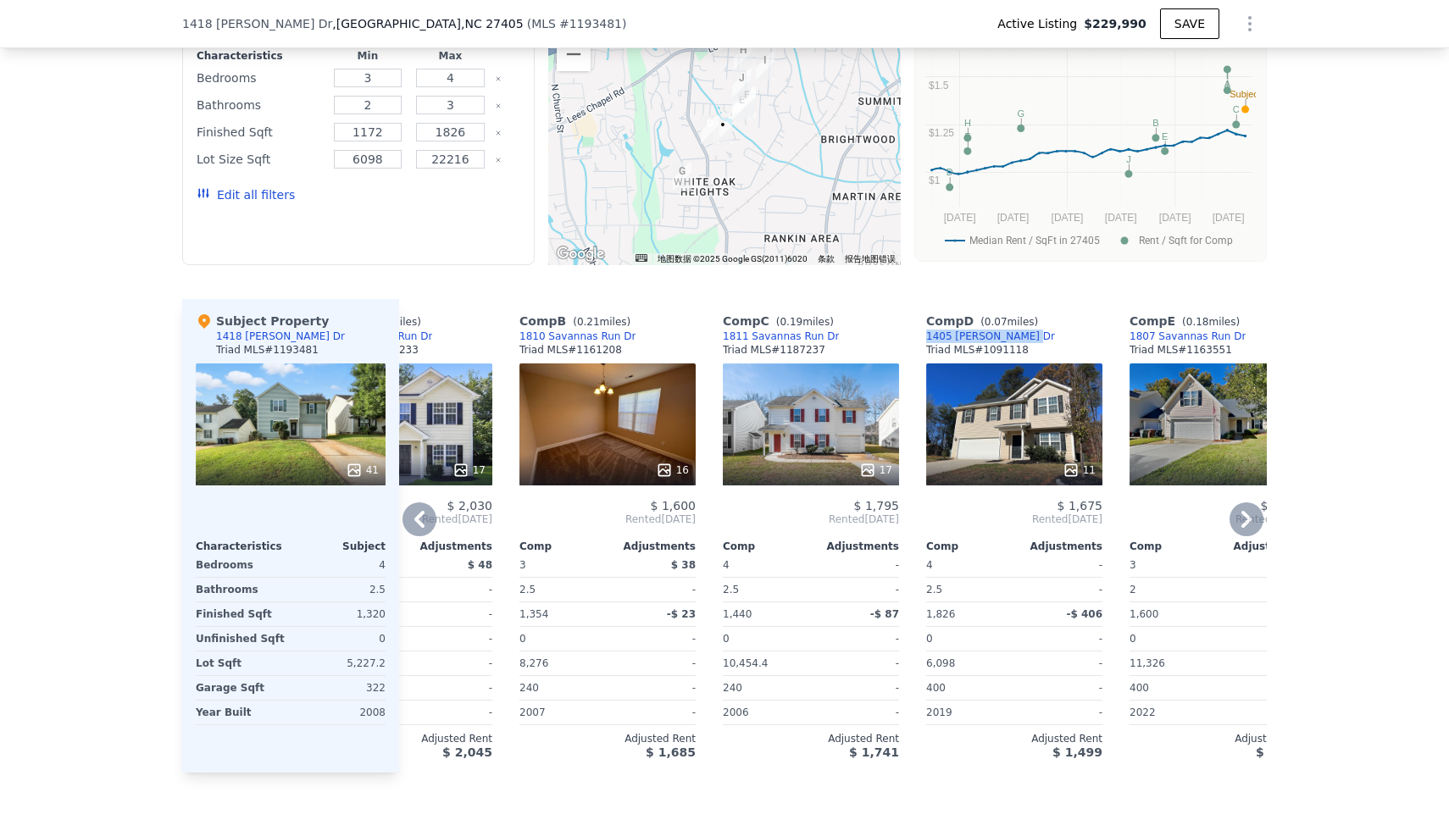
click at [1030, 339] on div "Comp D ( 0.07 miles) 1405 Asher Downs Dr Triad MLS # 1091118" at bounding box center [1014, 338] width 176 height 51
copy div "1405 Asher Downs Dr"
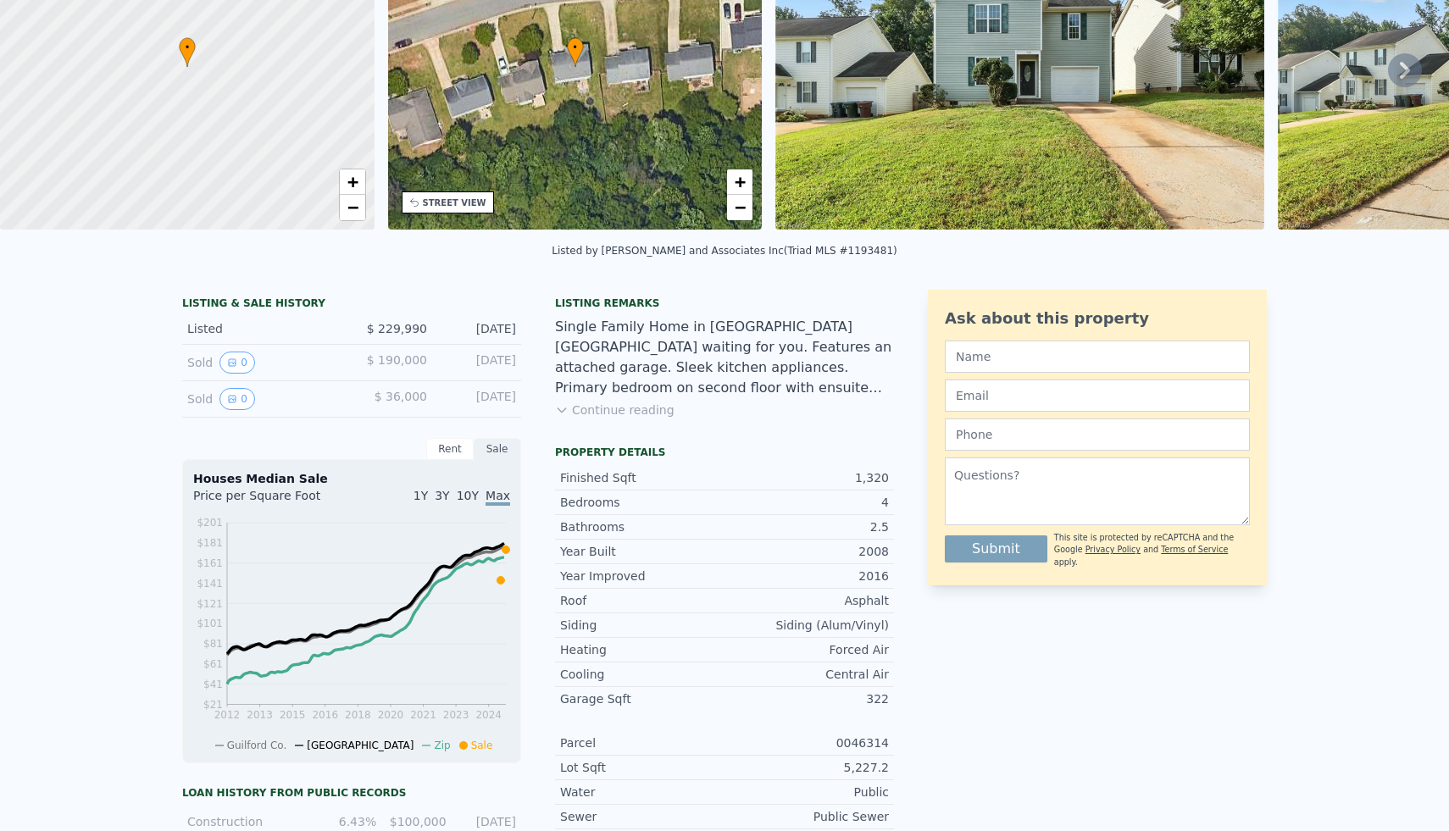
scroll to position [0, 0]
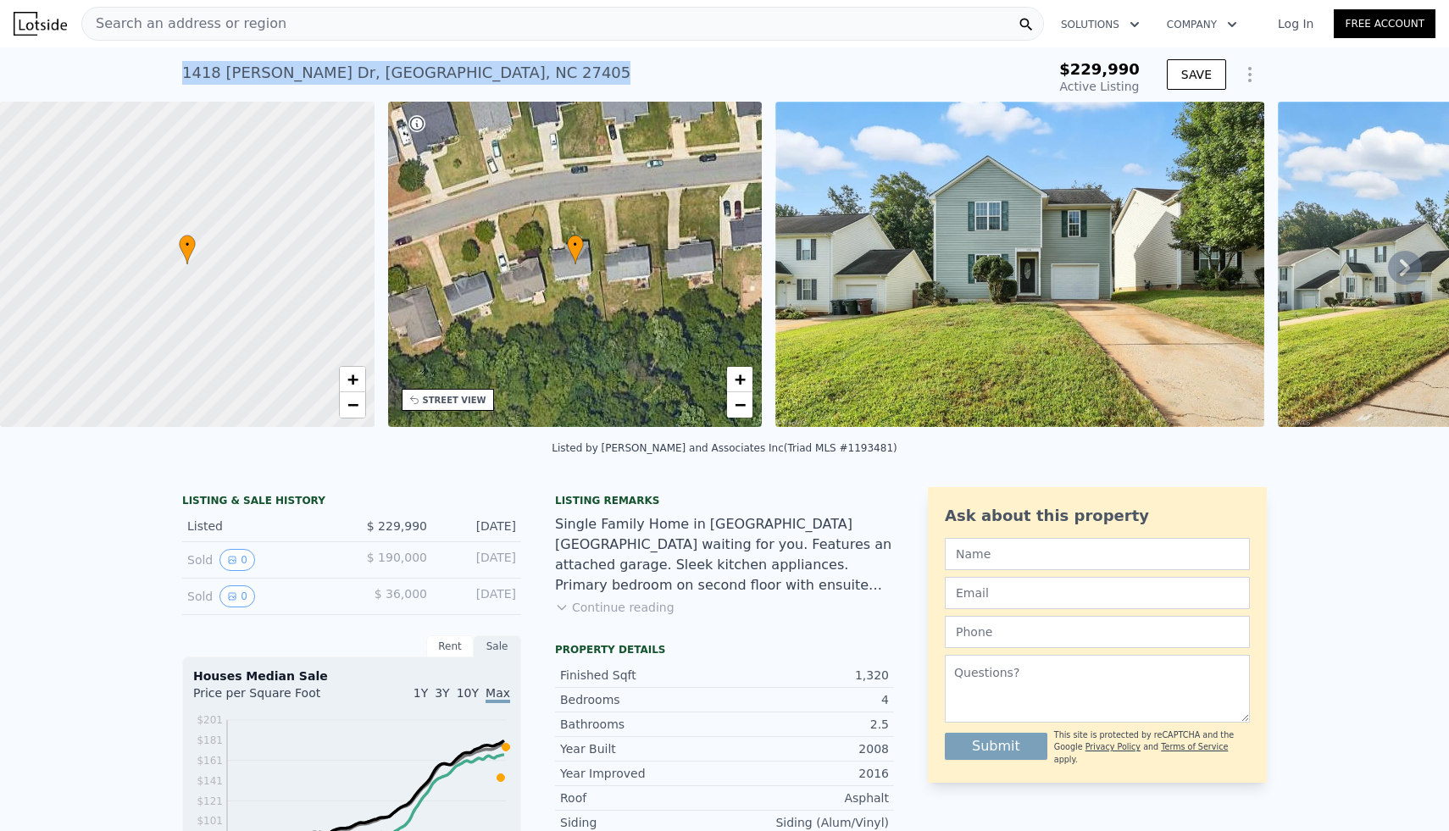
drag, startPoint x: 513, startPoint y: 69, endPoint x: 103, endPoint y: 74, distance: 409.2
click at [103, 74] on div "1418 Asher Downs Dr , Greensboro , NC 27405 Active at $229,990 $229,990 Active …" at bounding box center [724, 74] width 1449 height 54
copy div "1418 Asher Downs Dr , Greensboro , NC 27405"
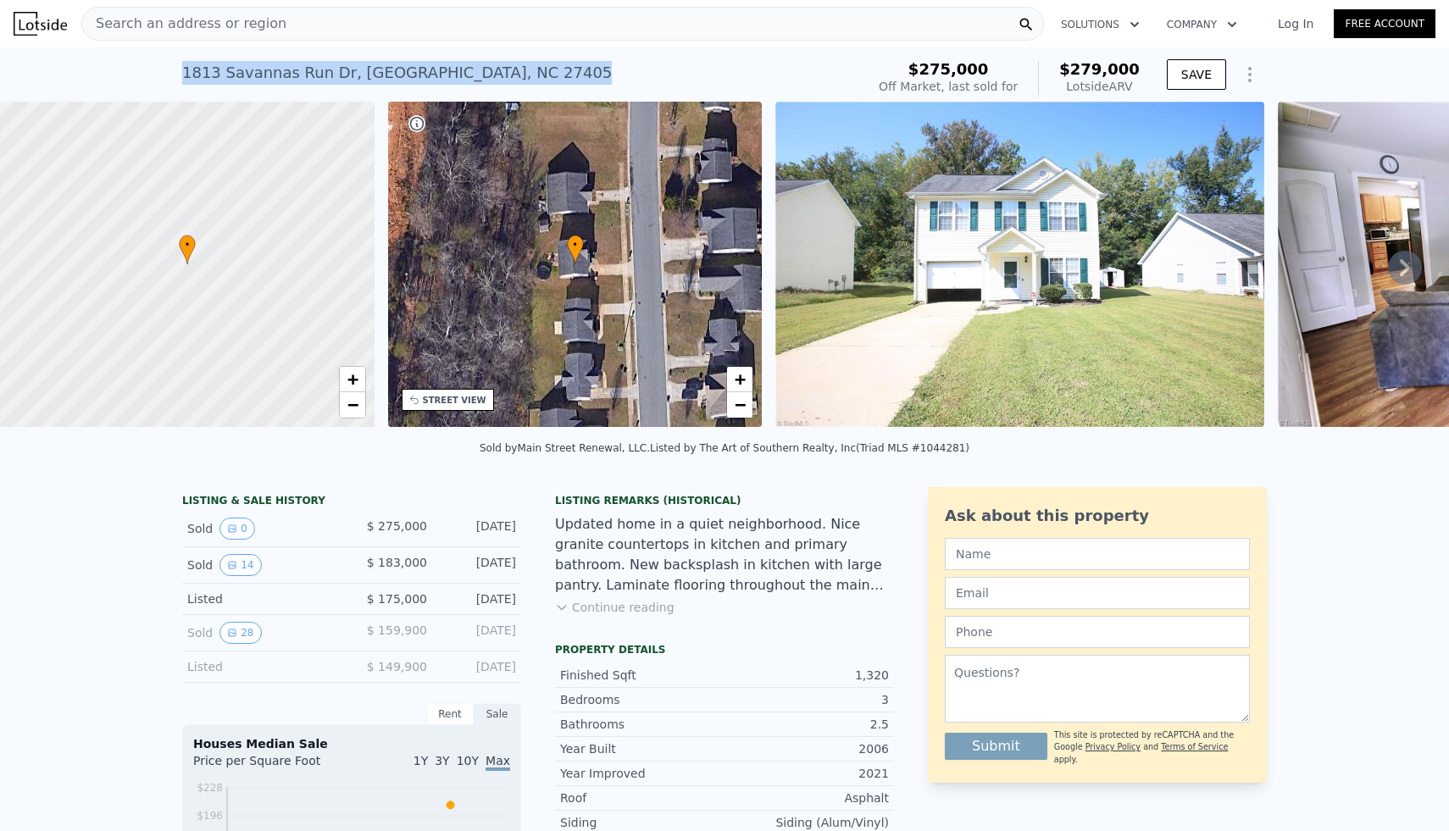
drag, startPoint x: 536, startPoint y: 69, endPoint x: 131, endPoint y: 69, distance: 404.9
click at [131, 69] on div "[STREET_ADDRESS] Sold [DATE] for $275k (~ARV $279k ) $275,000 Off Market, last …" at bounding box center [724, 74] width 1449 height 54
copy div "[STREET_ADDRESS]"
